Goal: Task Accomplishment & Management: Manage account settings

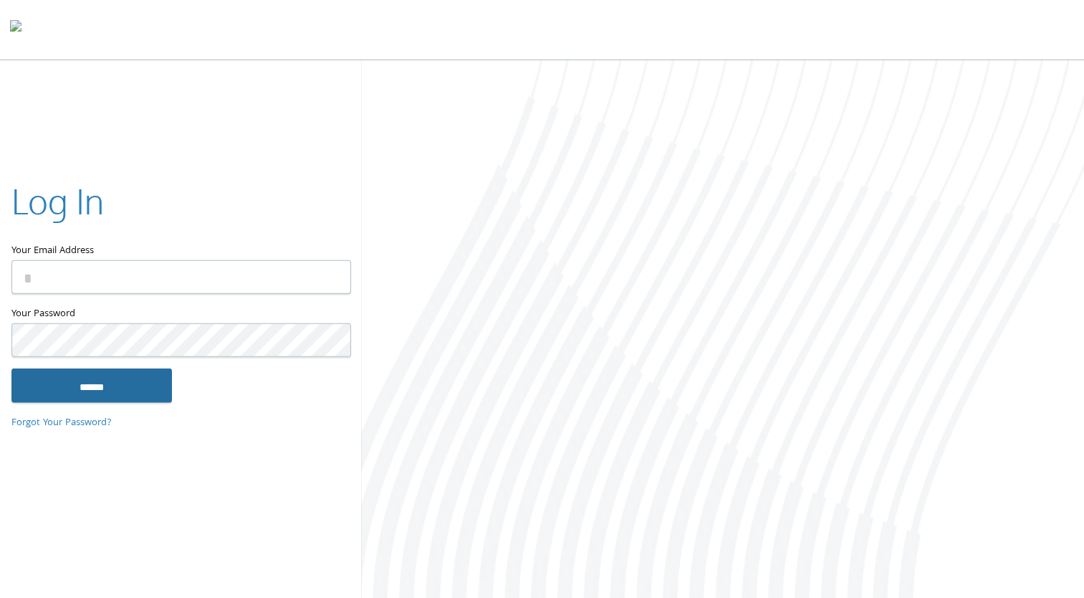
type input "**********"
click at [163, 389] on input "******" at bounding box center [91, 385] width 161 height 34
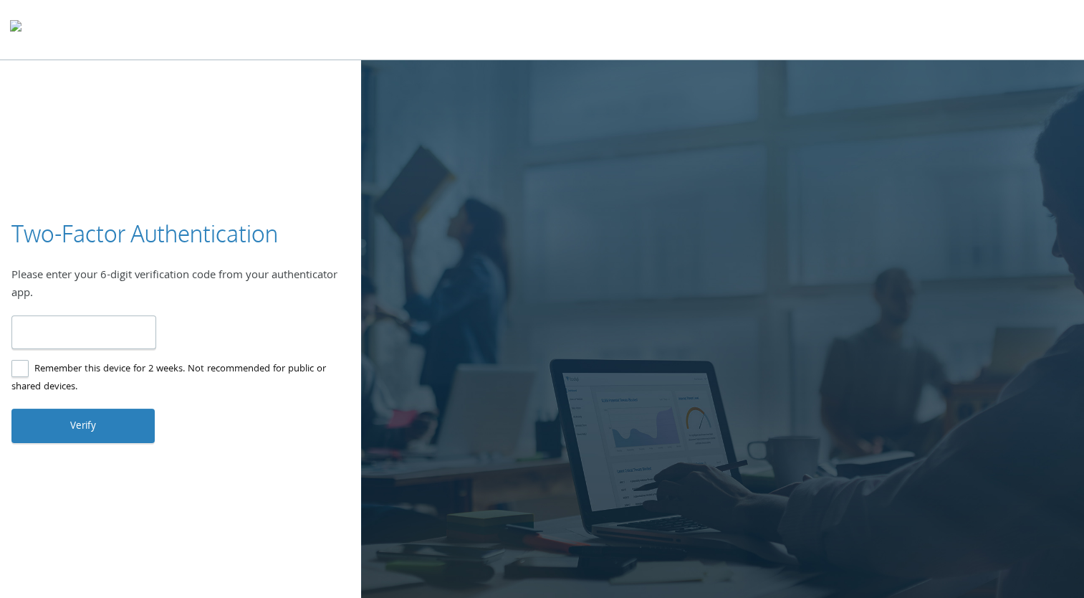
click at [120, 336] on input "number" at bounding box center [83, 332] width 145 height 34
type input "******"
